Goal: Contribute content

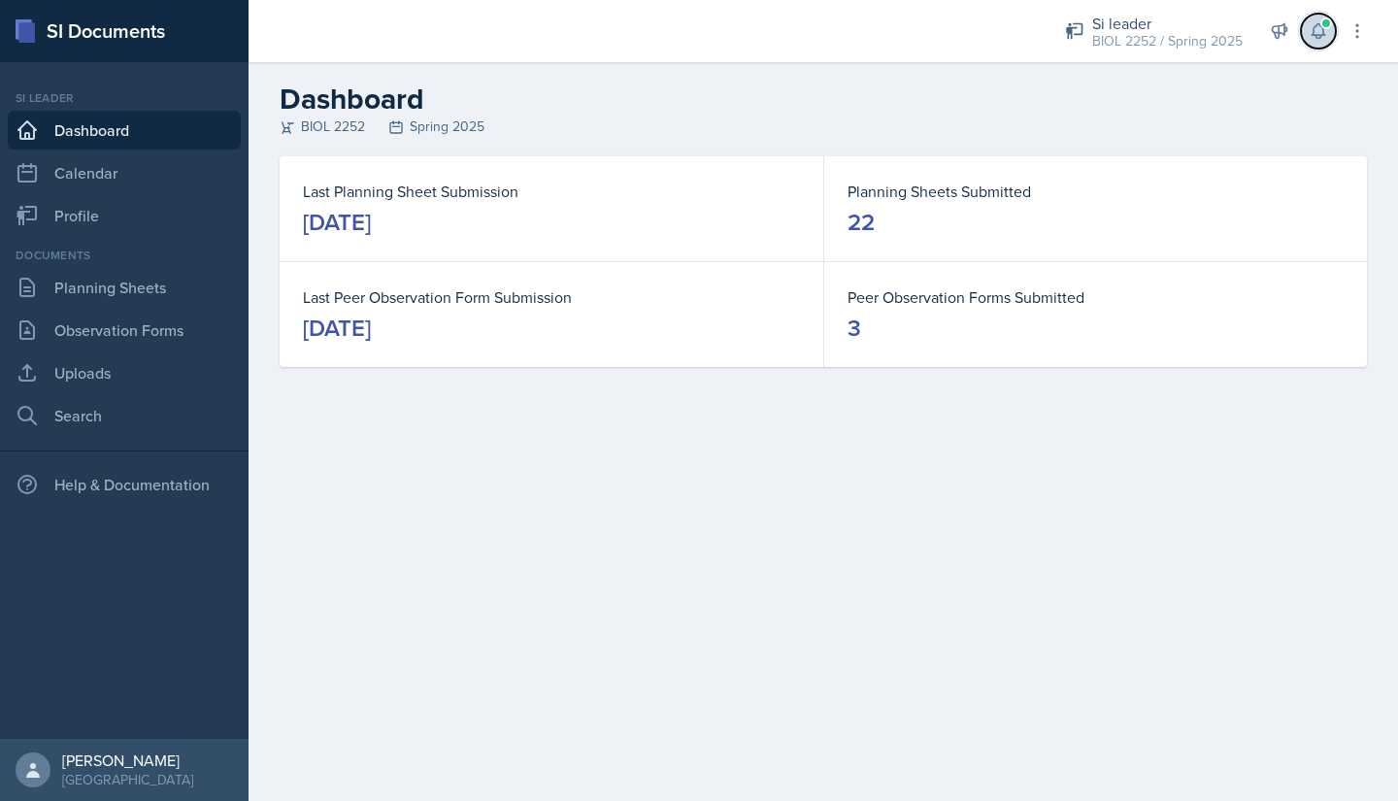
click at [1309, 23] on icon at bounding box center [1317, 30] width 19 height 19
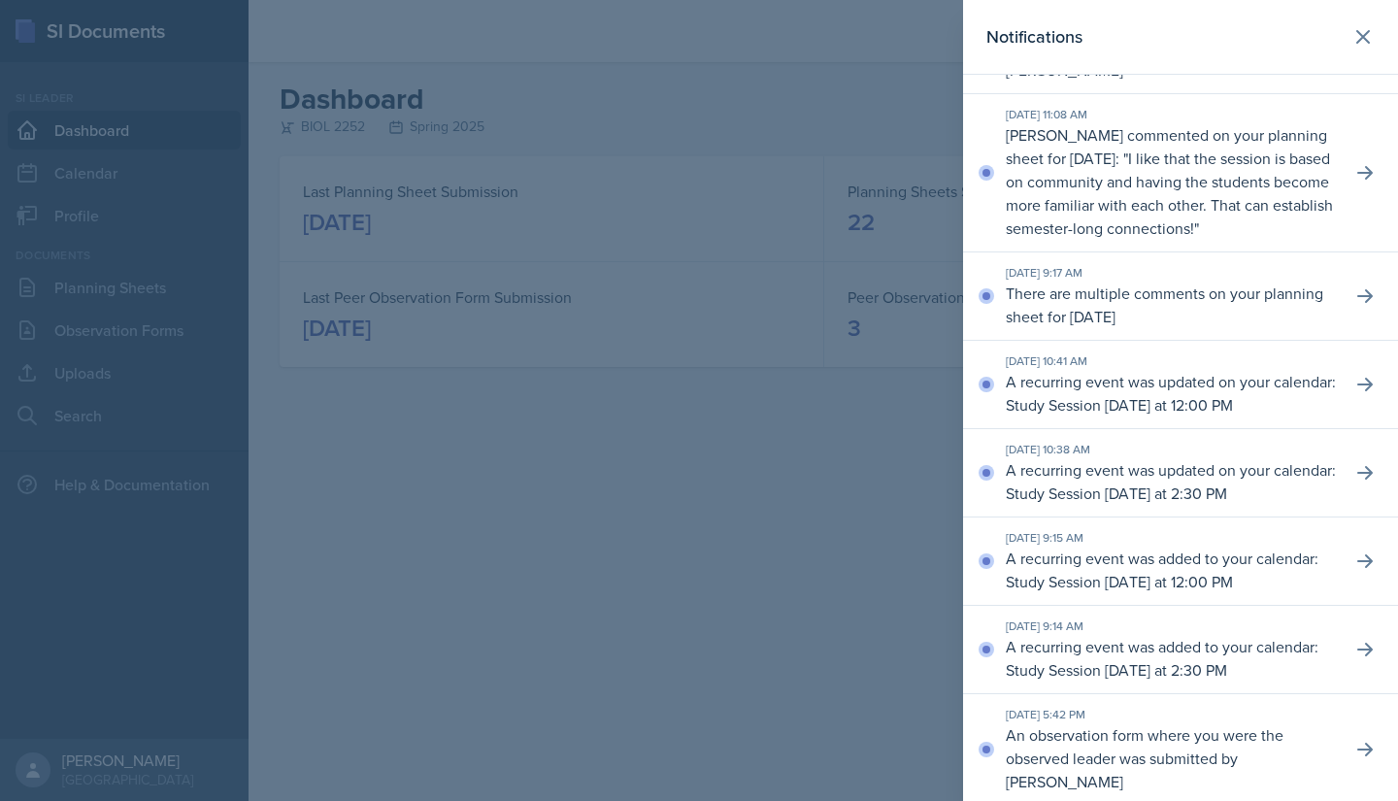
scroll to position [605, 0]
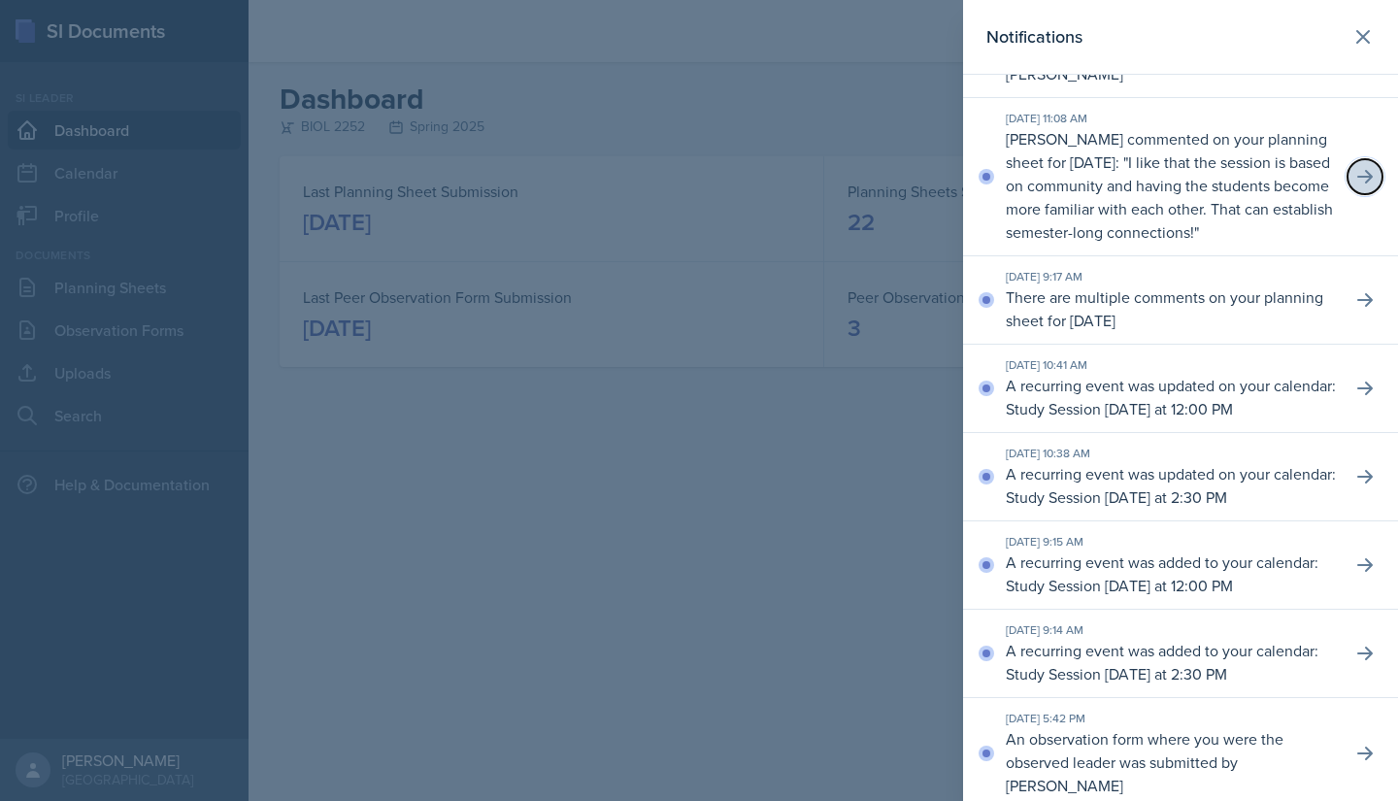
click at [1355, 186] on icon at bounding box center [1364, 176] width 19 height 19
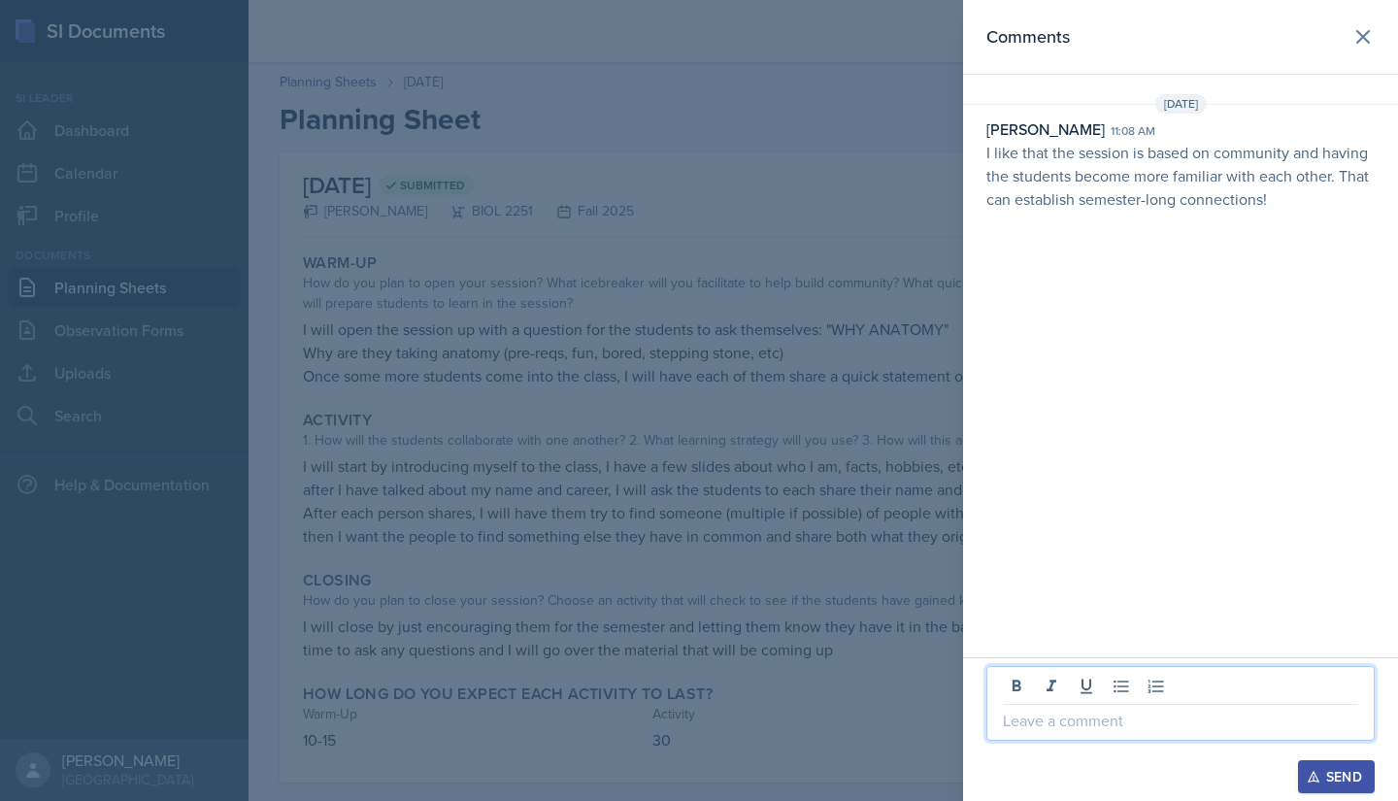
click at [1037, 729] on p at bounding box center [1180, 719] width 355 height 23
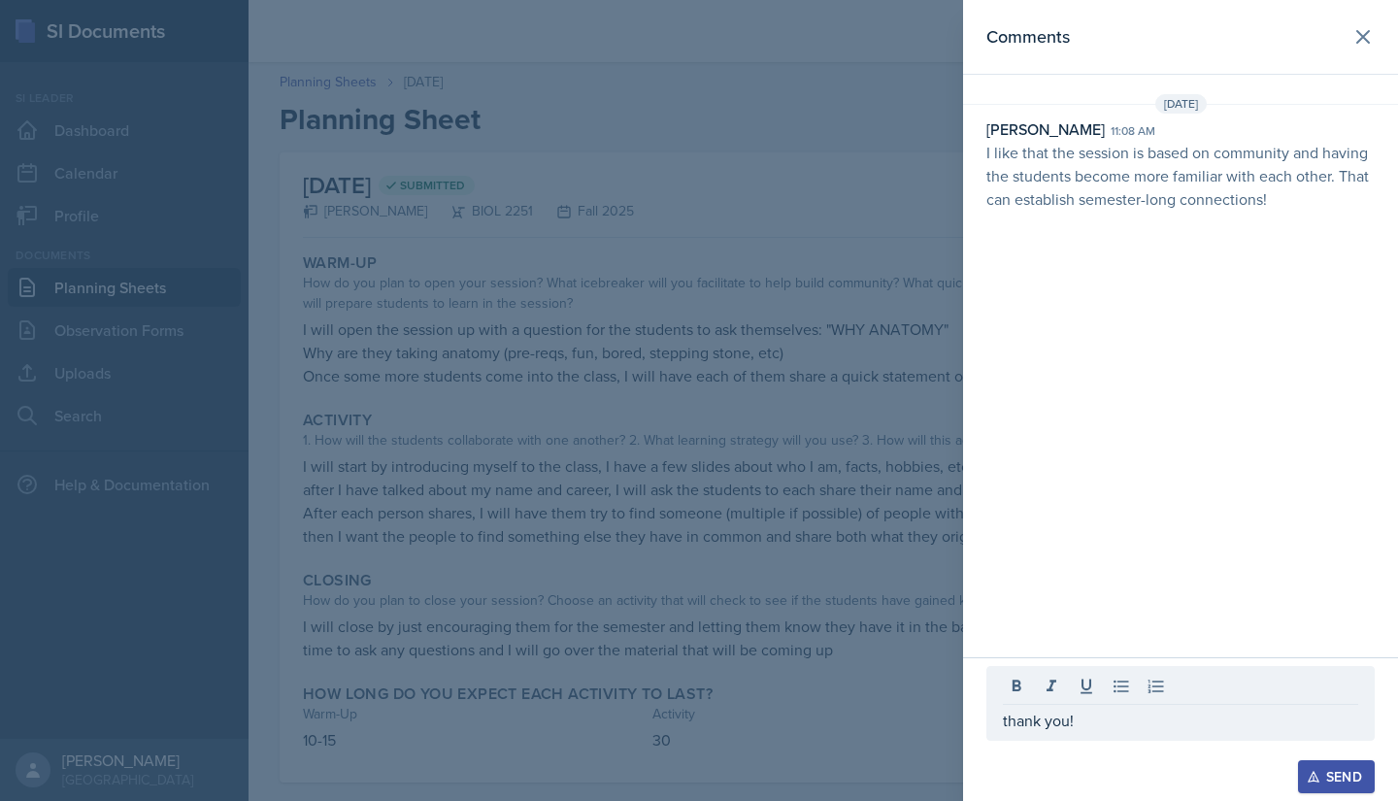
click at [1322, 767] on div "Send" at bounding box center [1335, 777] width 51 height 16
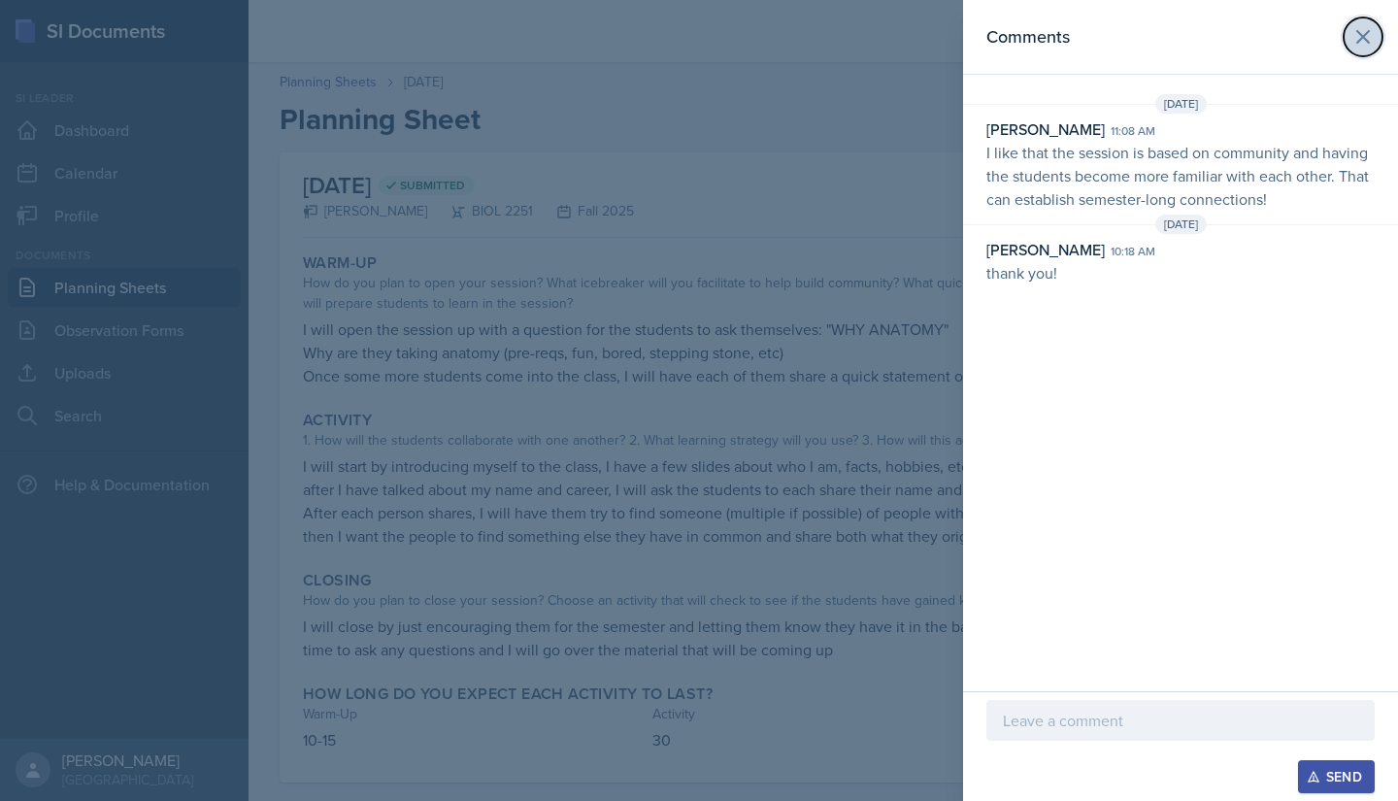
click at [1358, 43] on icon at bounding box center [1363, 37] width 12 height 12
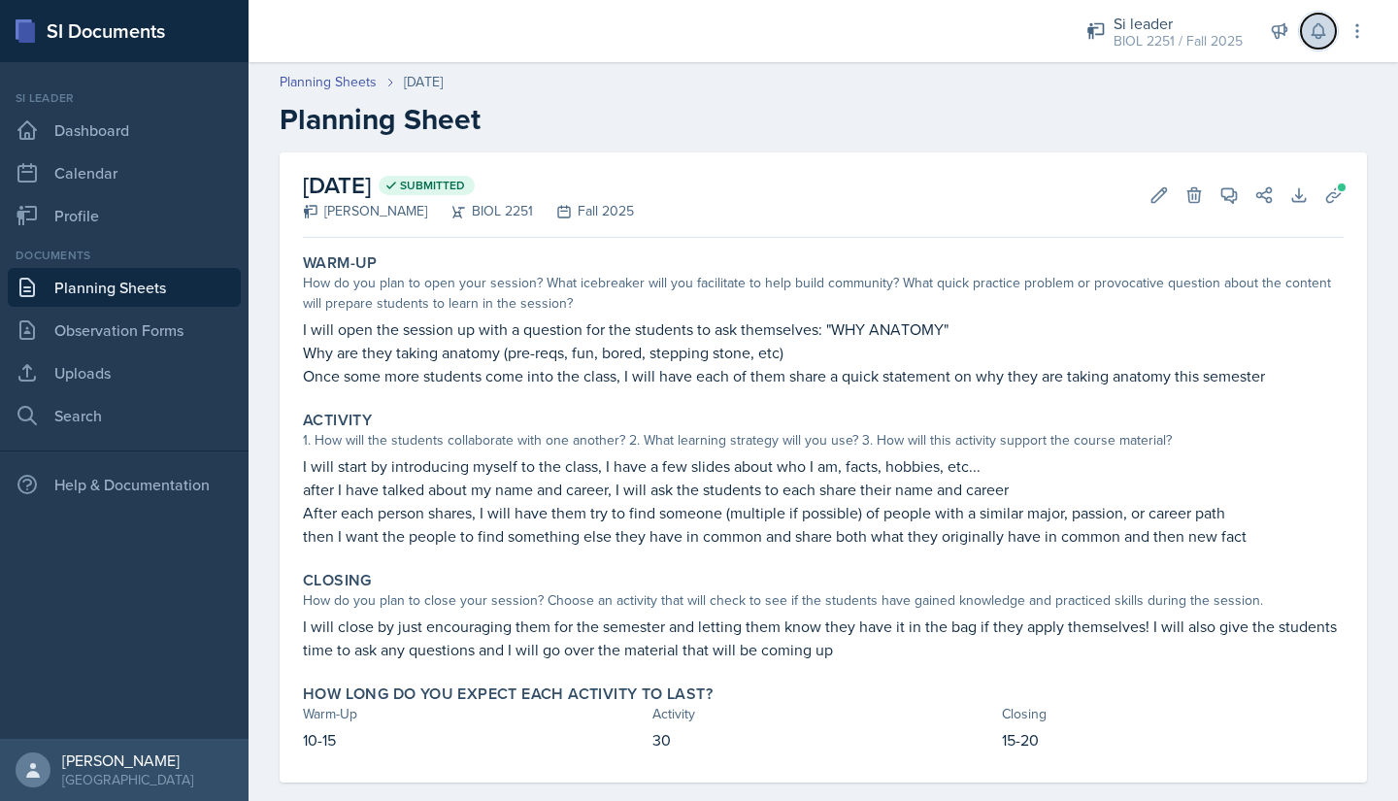
click at [1318, 42] on button at bounding box center [1318, 31] width 35 height 35
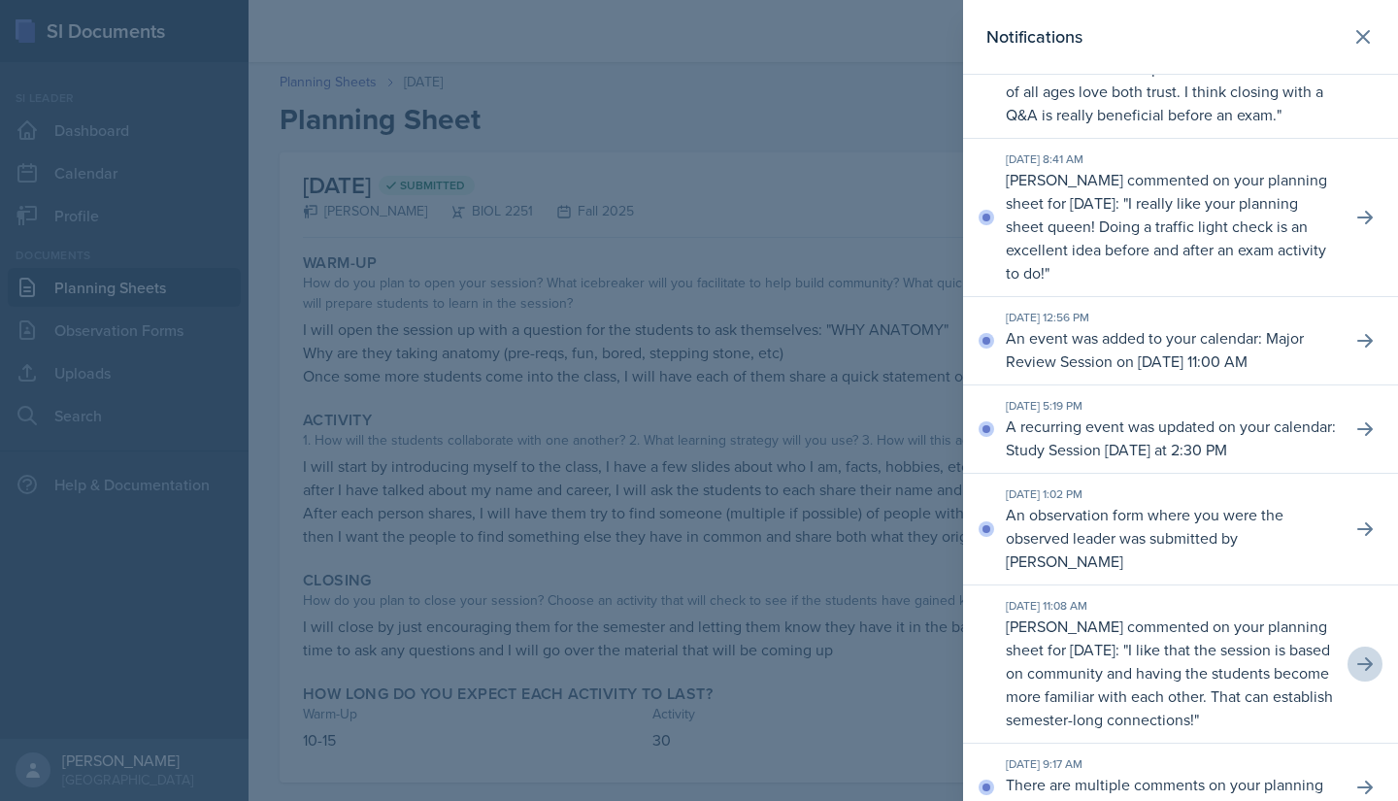
scroll to position [116, 0]
click at [1357, 228] on icon at bounding box center [1364, 218] width 19 height 19
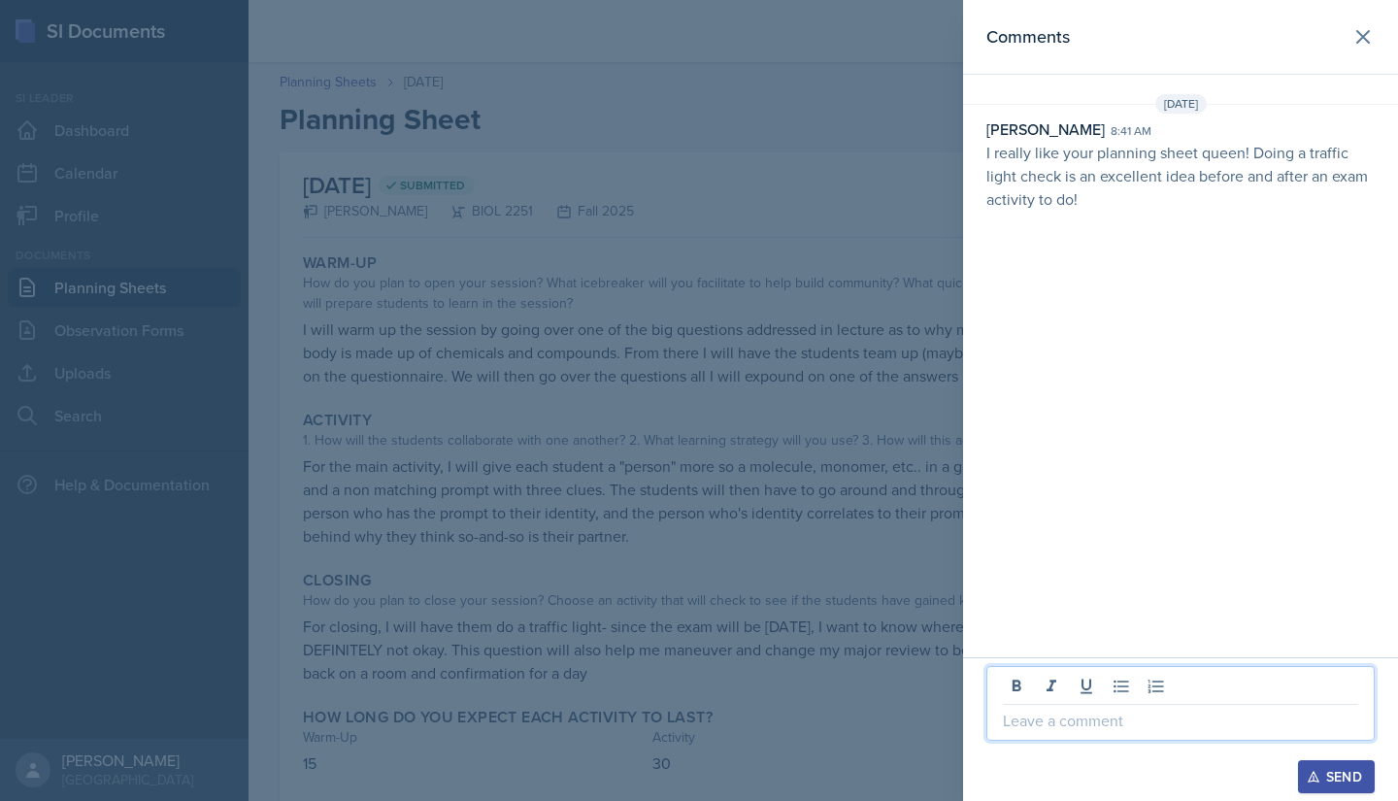
click at [1076, 716] on p at bounding box center [1180, 719] width 355 height 23
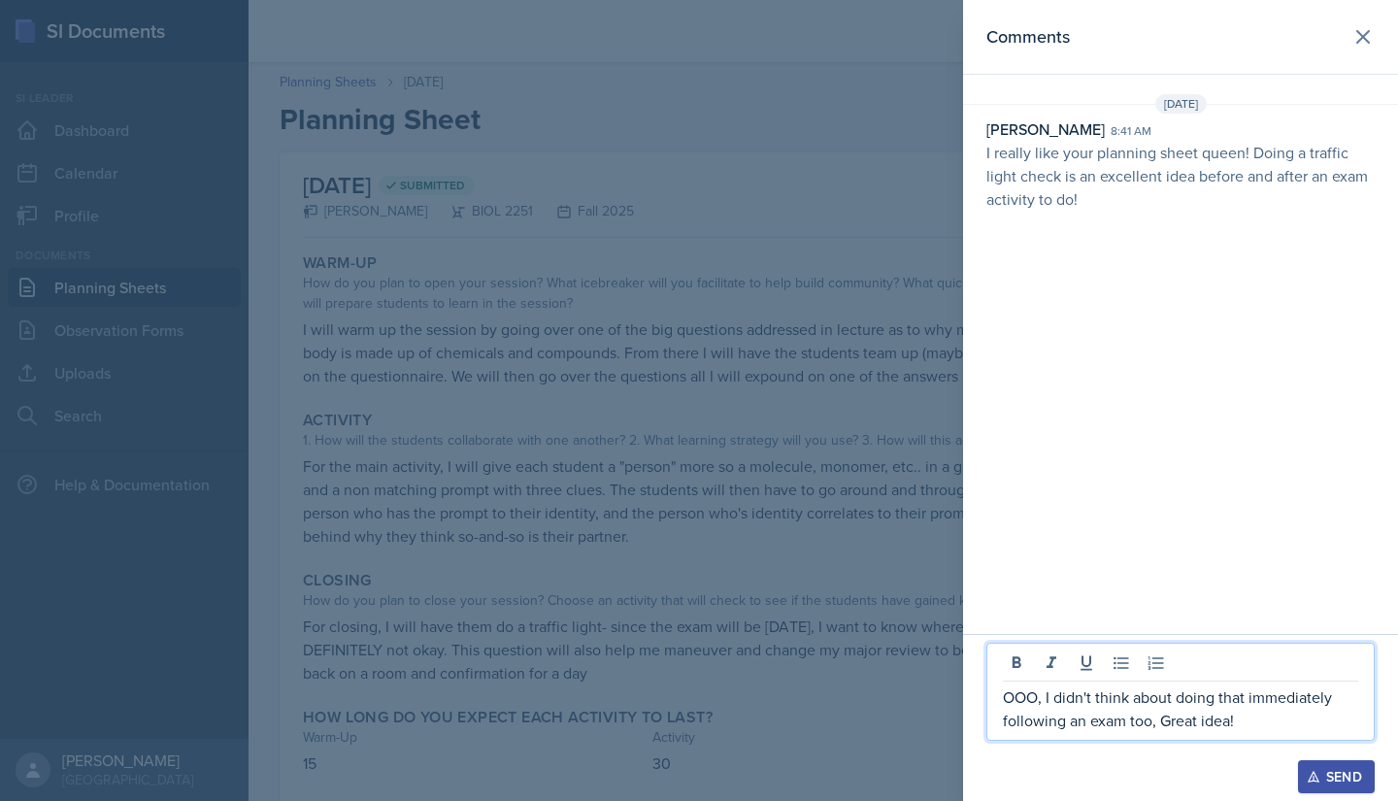
click at [1316, 767] on icon "button" at bounding box center [1313, 777] width 14 height 14
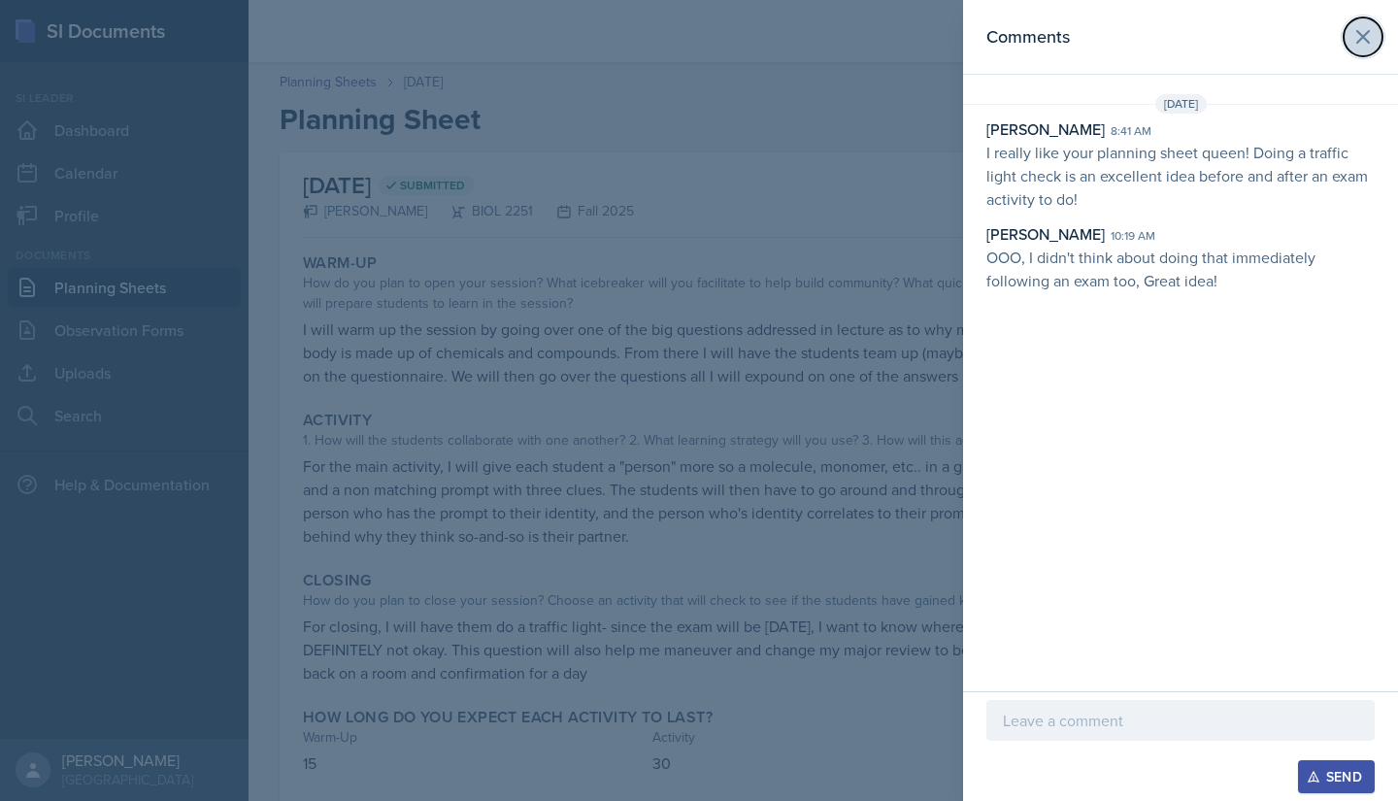
click at [1370, 47] on icon at bounding box center [1362, 36] width 23 height 23
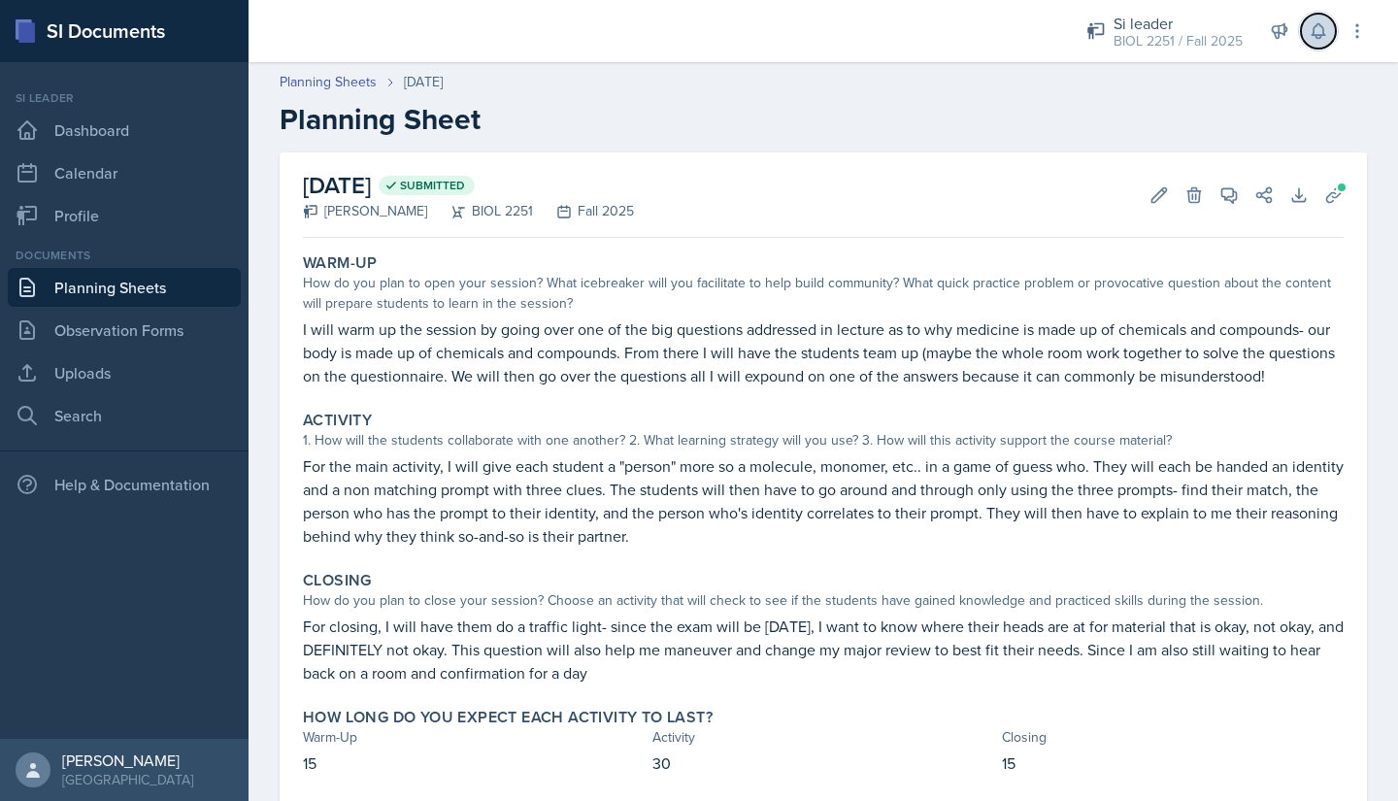
click at [1321, 35] on icon at bounding box center [1317, 31] width 13 height 15
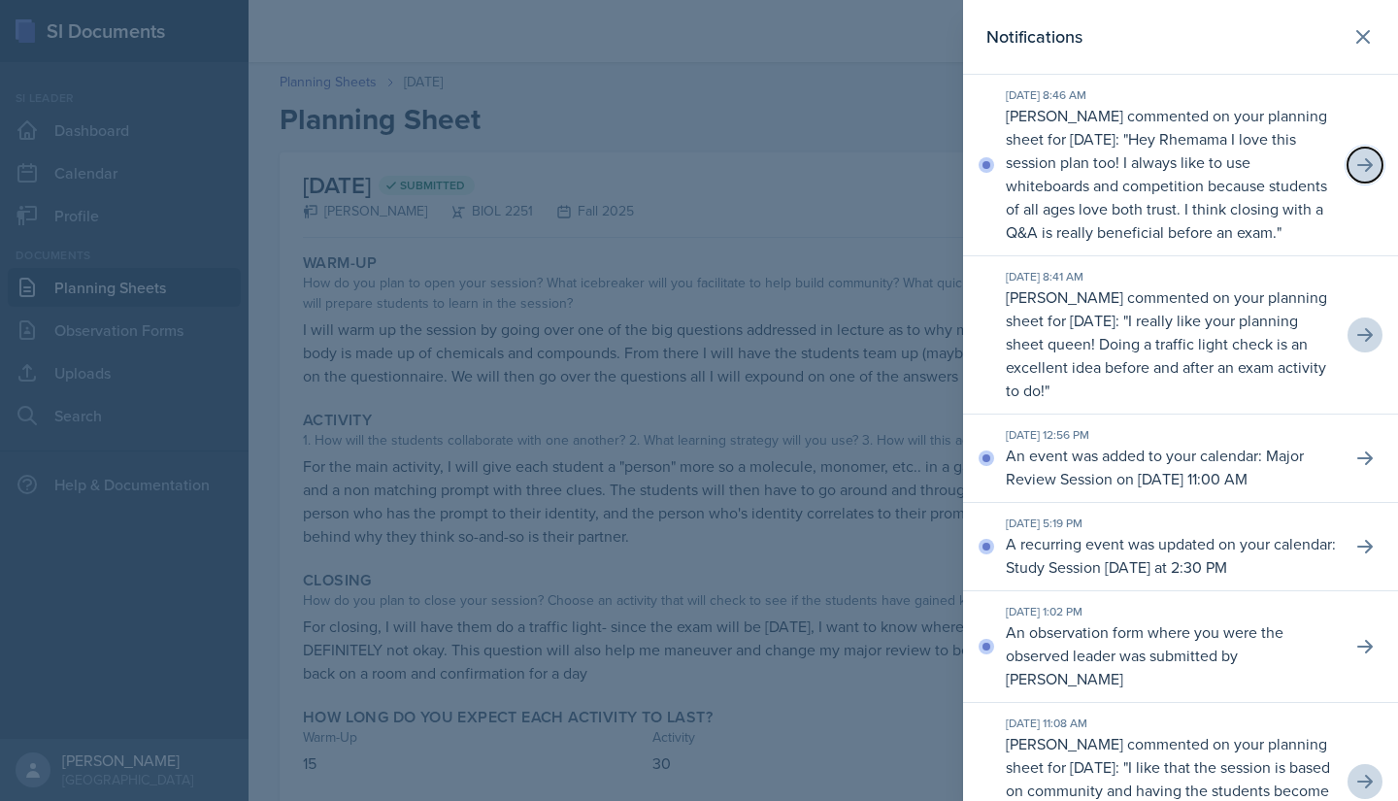
click at [1355, 175] on icon at bounding box center [1364, 164] width 19 height 19
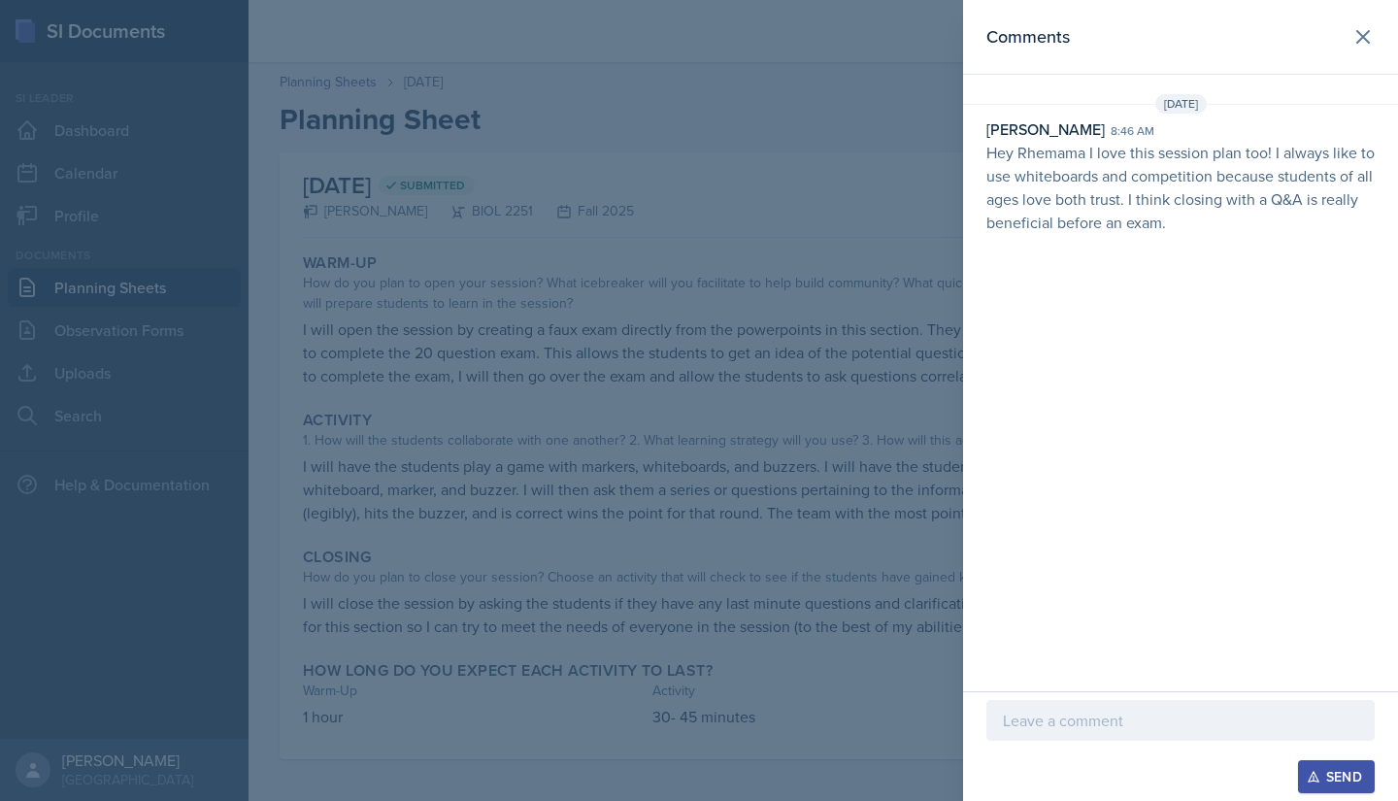
click at [1030, 726] on p at bounding box center [1180, 719] width 355 height 23
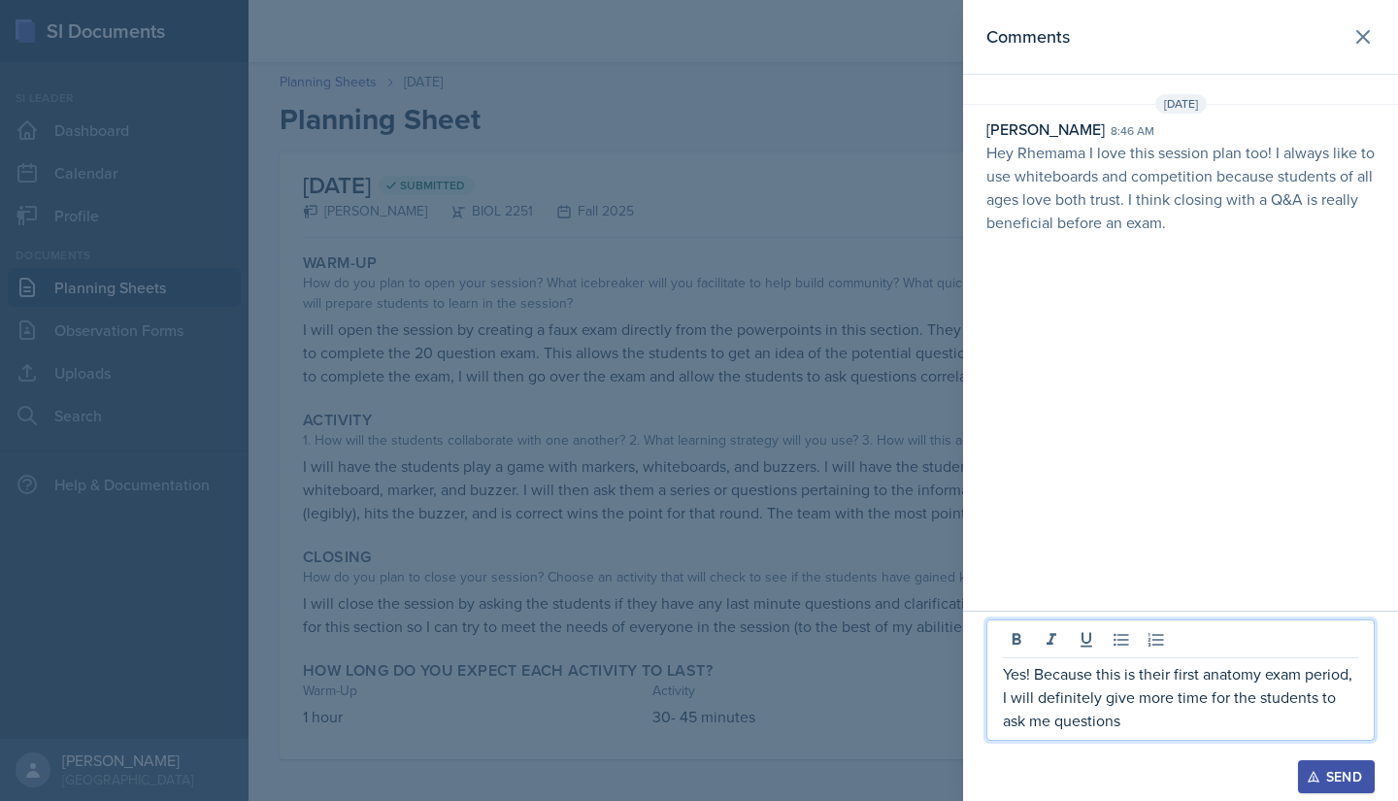
click at [1327, 767] on button "Send" at bounding box center [1336, 776] width 77 height 33
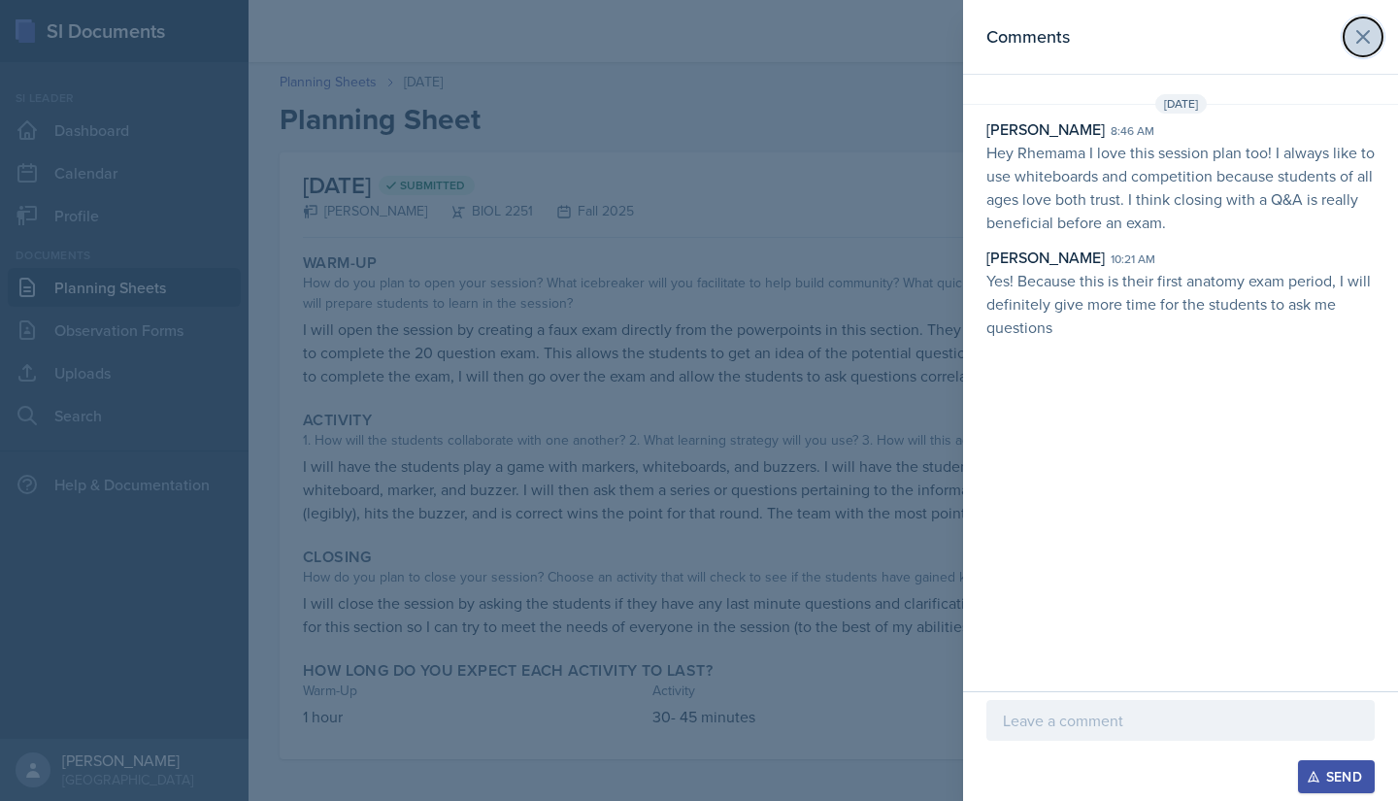
click at [1357, 40] on icon at bounding box center [1362, 36] width 23 height 23
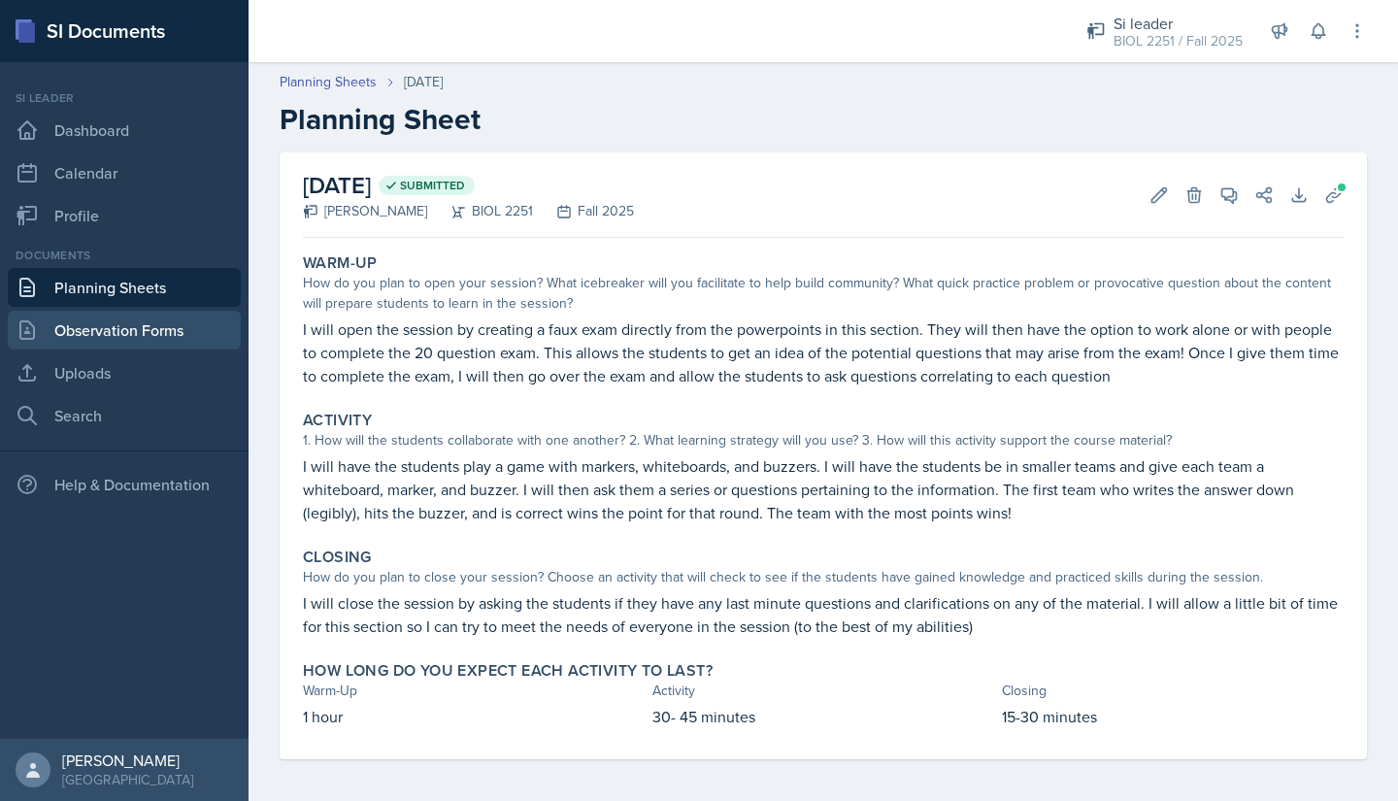
click at [143, 327] on link "Observation Forms" at bounding box center [124, 330] width 233 height 39
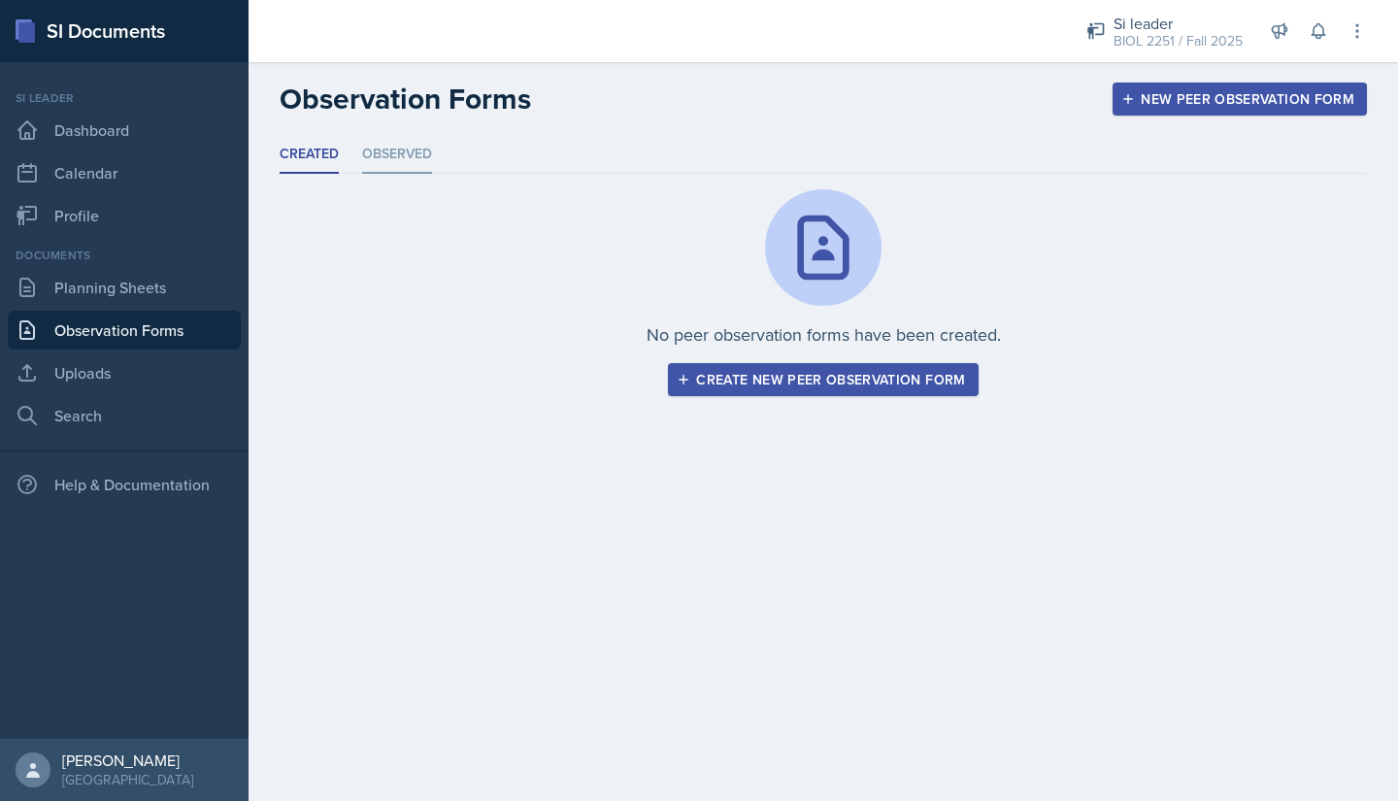
click at [385, 161] on li "Observed" at bounding box center [397, 155] width 70 height 38
